Goal: Task Accomplishment & Management: Use online tool/utility

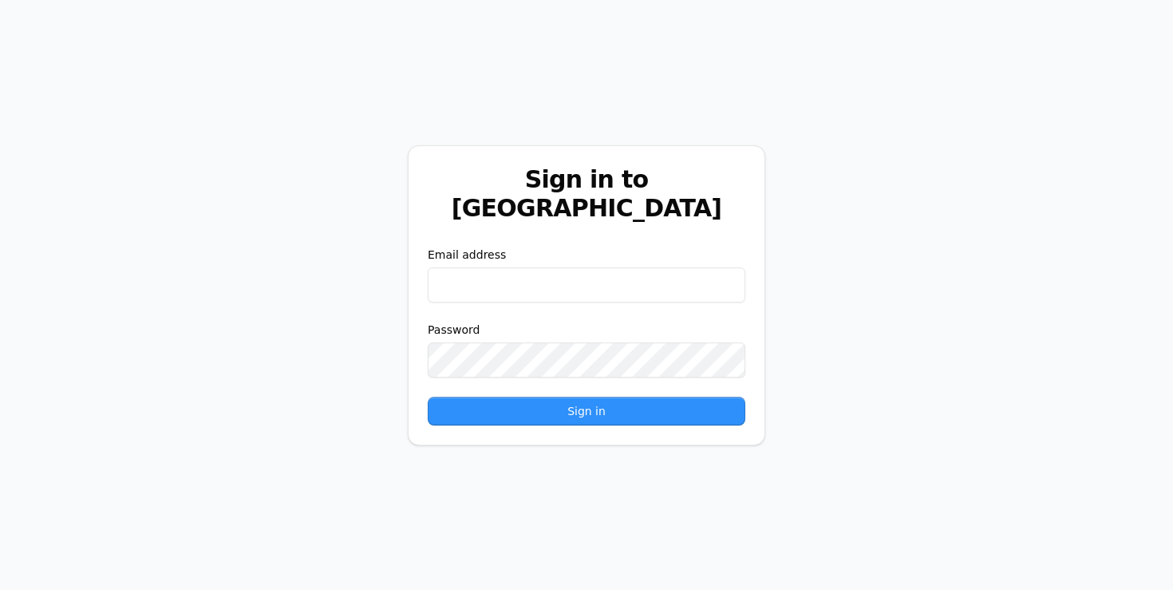
click at [535, 267] on input "email" at bounding box center [587, 284] width 318 height 35
type input "**********"
click at [428, 397] on button "Sign in" at bounding box center [587, 411] width 318 height 29
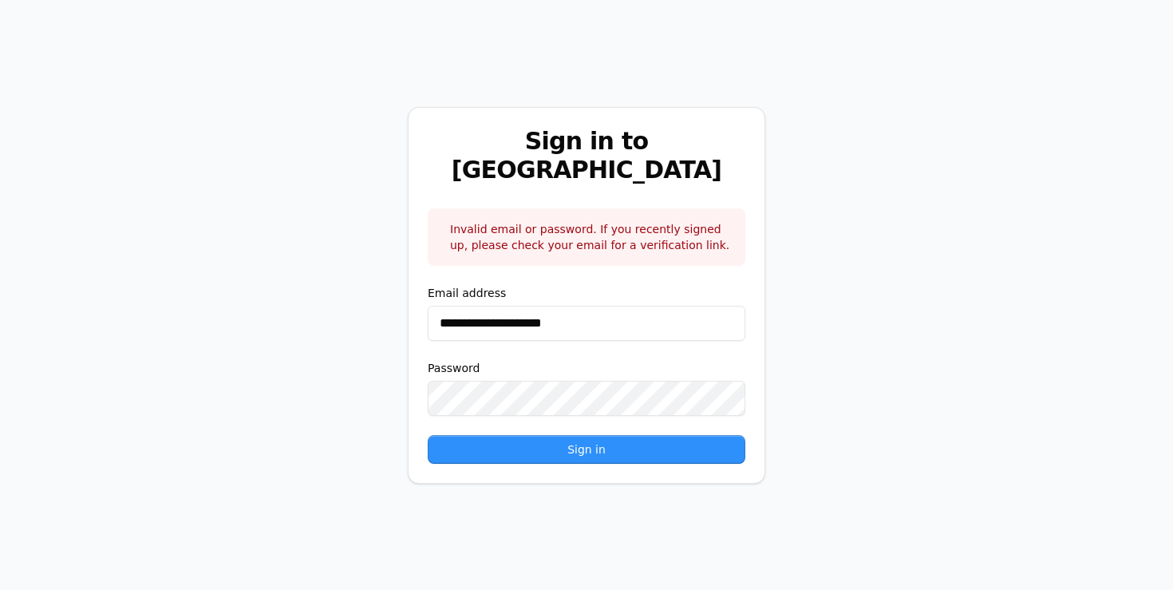
click at [428, 435] on button "Sign in" at bounding box center [587, 449] width 318 height 29
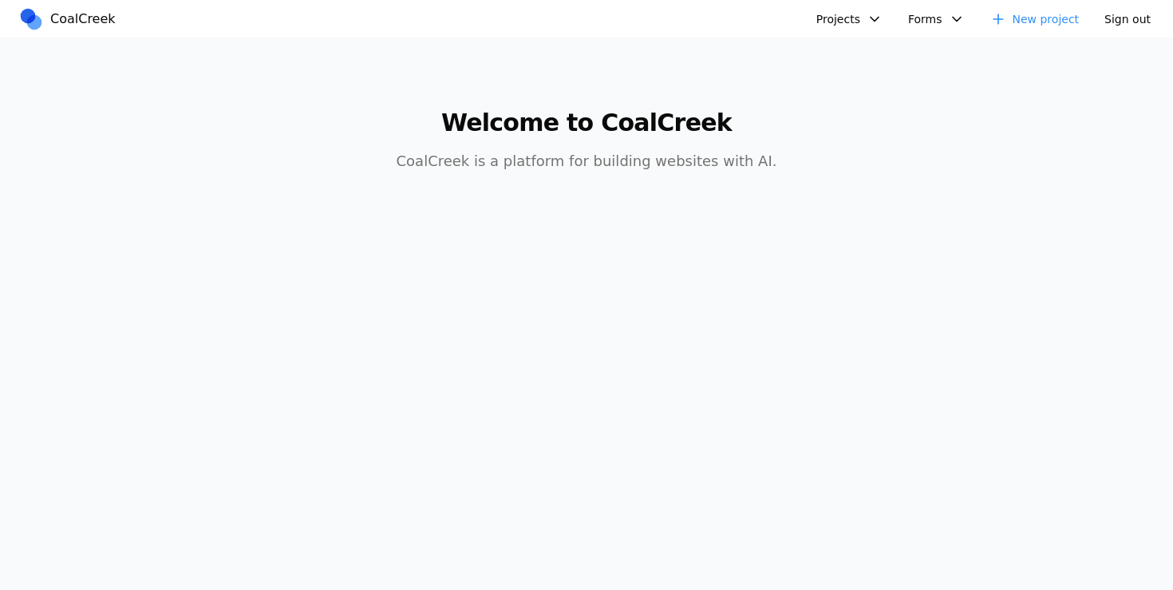
click at [855, 11] on button "Projects" at bounding box center [849, 19] width 85 height 24
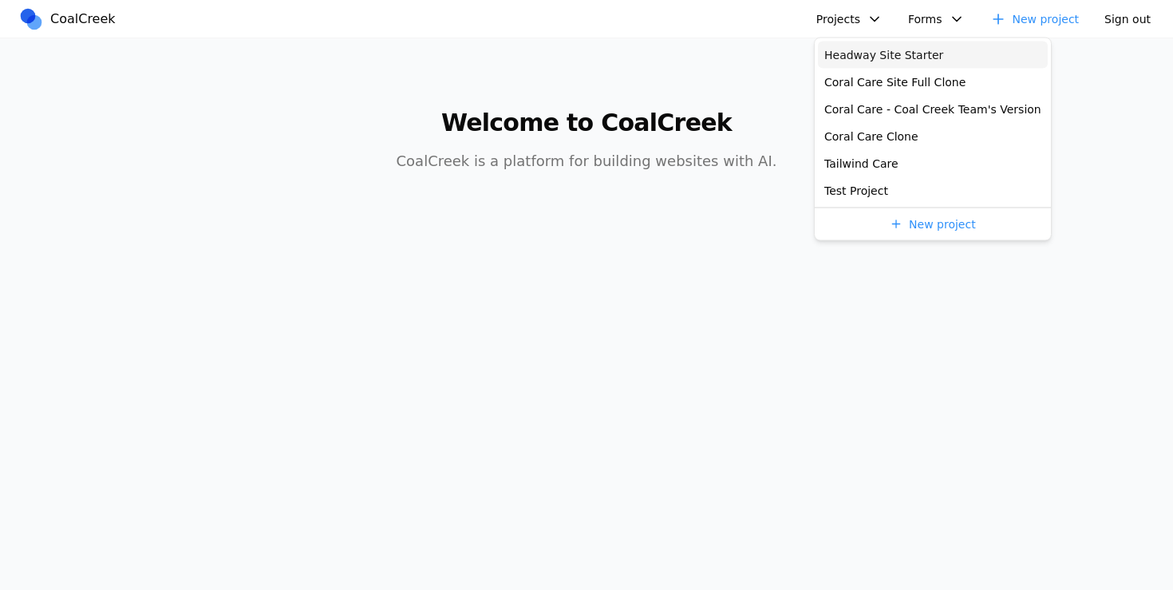
click at [881, 62] on link "Headway Site Starter" at bounding box center [933, 54] width 230 height 27
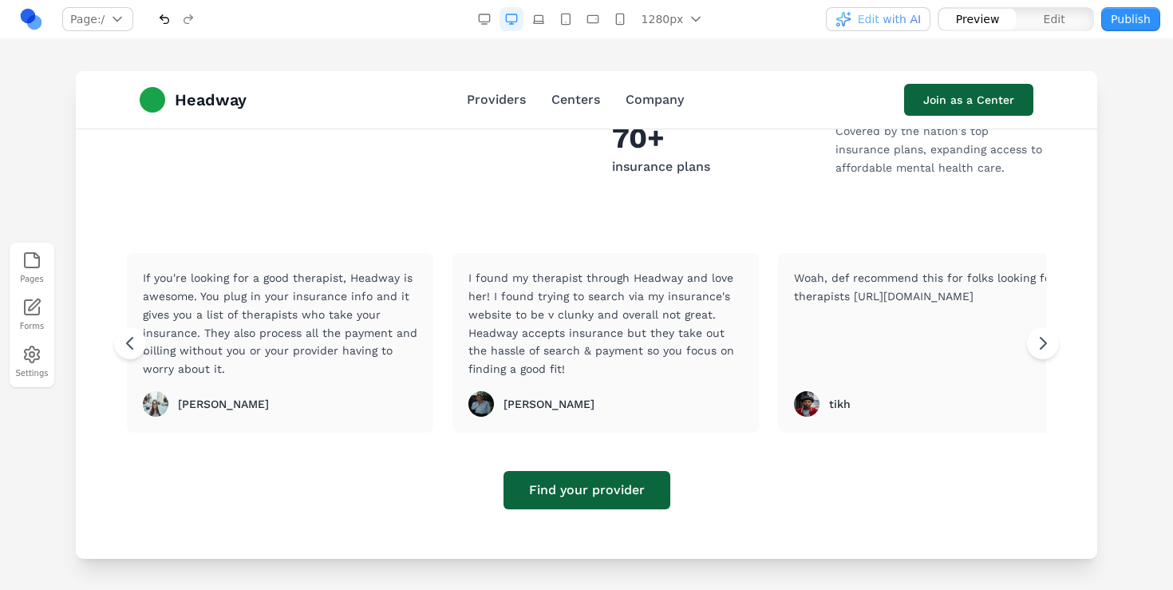
scroll to position [752, 0]
